Goal: Information Seeking & Learning: Understand process/instructions

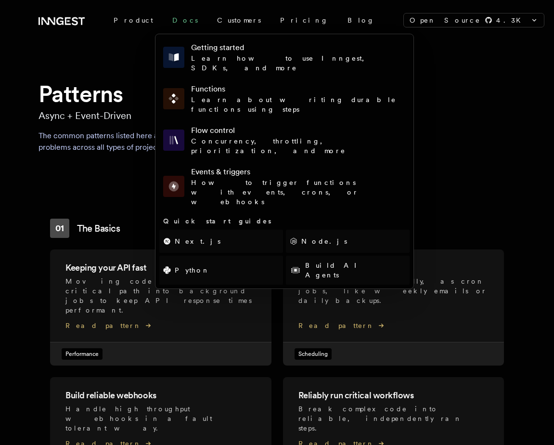
click at [166, 21] on link "Docs" at bounding box center [185, 20] width 45 height 17
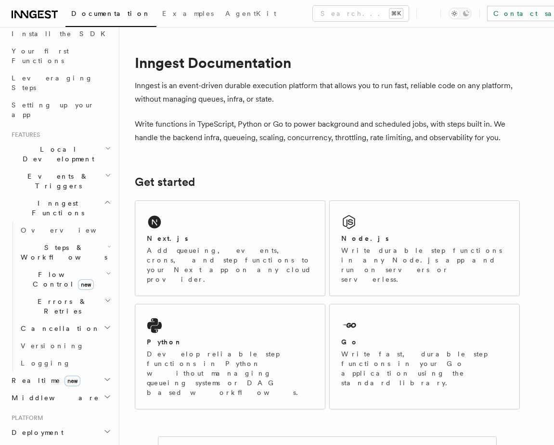
scroll to position [115, 0]
click at [107, 371] on h2 "Realtime new" at bounding box center [60, 379] width 105 height 17
click at [79, 371] on h2 "Realtime new" at bounding box center [60, 379] width 105 height 17
click at [72, 388] on link "Overview" at bounding box center [65, 396] width 96 height 17
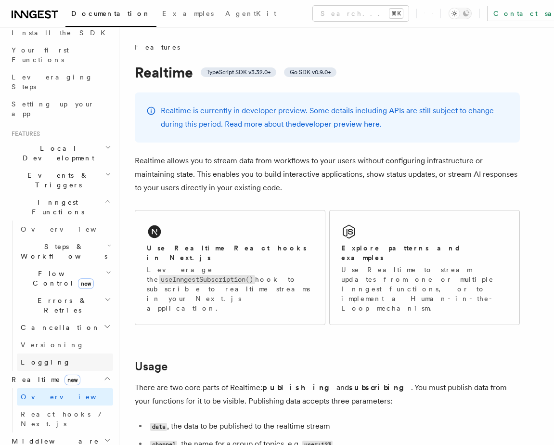
scroll to position [124, 0]
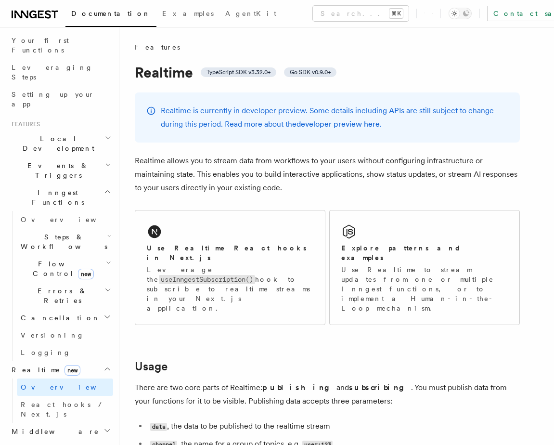
click at [99, 228] on h2 "Steps & Workflows" at bounding box center [65, 241] width 96 height 27
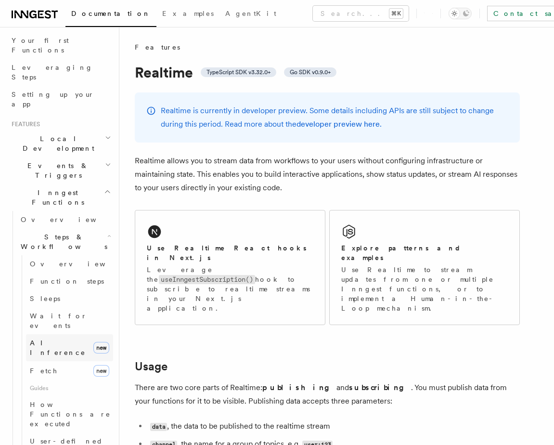
click at [68, 334] on link "AI Inference new" at bounding box center [69, 347] width 87 height 27
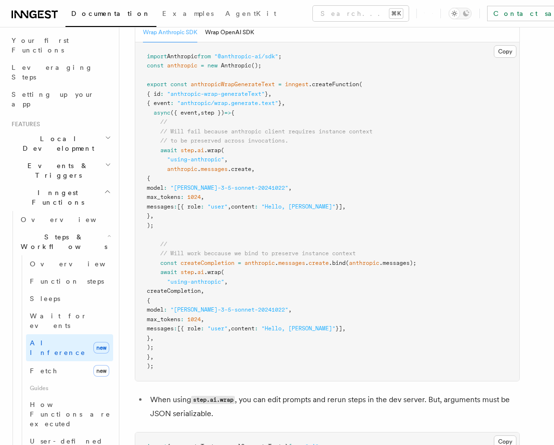
scroll to position [1569, 0]
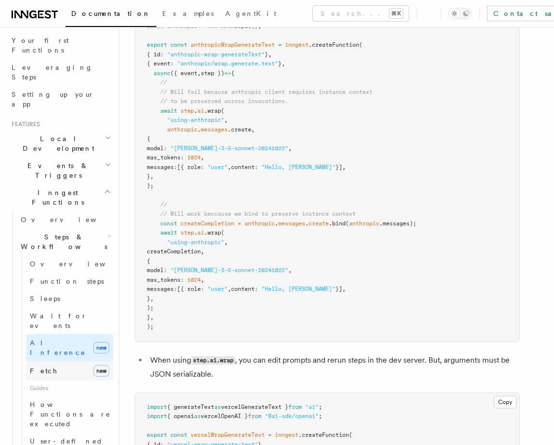
click at [75, 361] on link "Fetch new" at bounding box center [69, 370] width 87 height 19
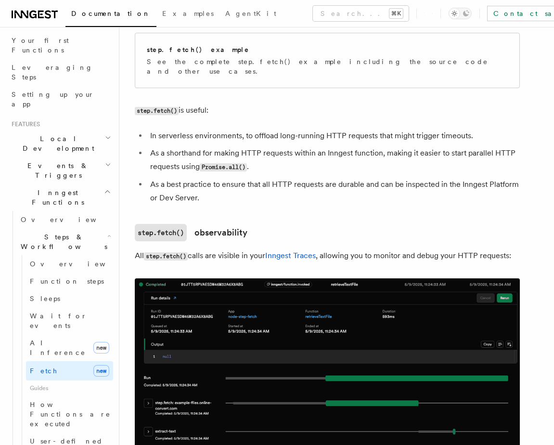
scroll to position [711, 0]
